Goal: Find specific fact: Find specific fact

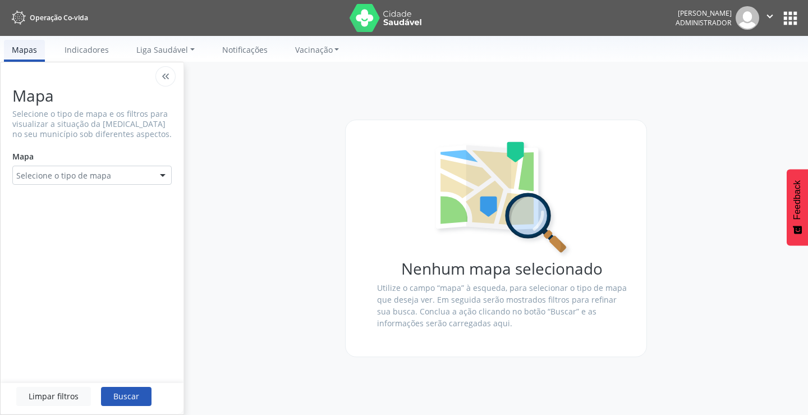
click at [785, 20] on button "apps" at bounding box center [791, 18] width 20 height 20
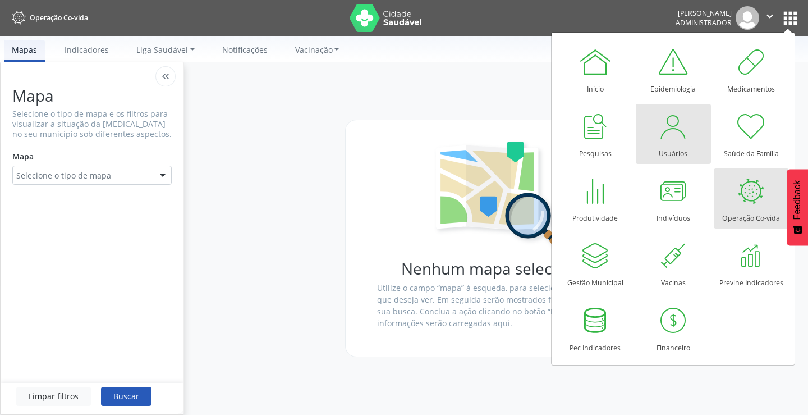
click at [678, 151] on div "Usuários" at bounding box center [673, 150] width 29 height 15
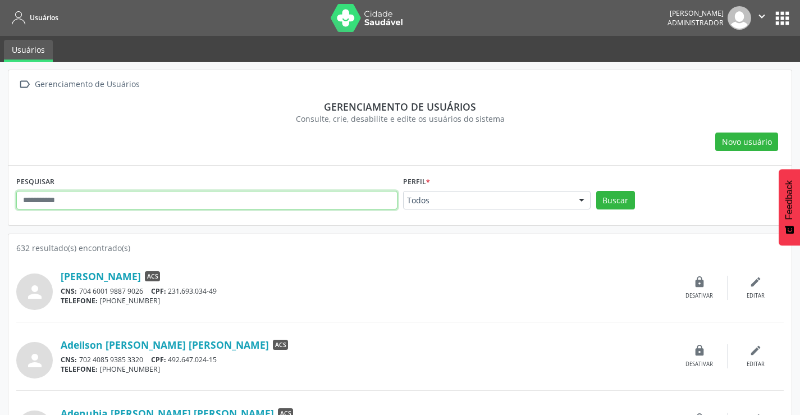
click at [114, 203] on input "text" at bounding box center [206, 200] width 381 height 19
type input "*"
type input "**********"
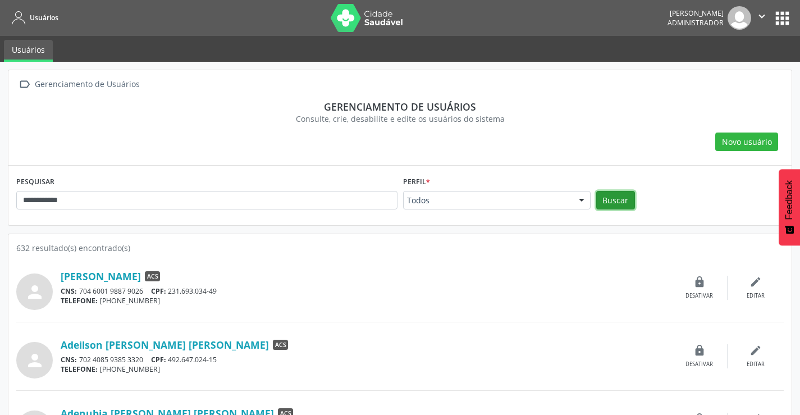
click at [614, 204] on button "Buscar" at bounding box center [615, 200] width 39 height 19
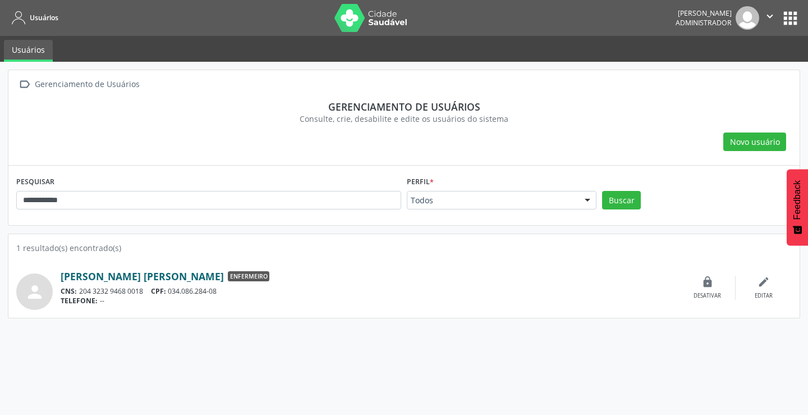
click at [110, 281] on link "[PERSON_NAME] [PERSON_NAME]" at bounding box center [142, 276] width 163 height 12
